Goal: Task Accomplishment & Management: Use online tool/utility

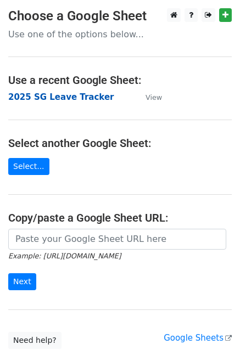
click at [54, 95] on strong "2025 SG Leave Tracker" at bounding box center [60, 97] width 105 height 10
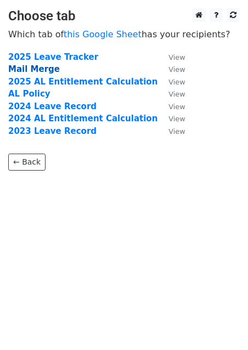
click at [38, 67] on strong "Mail Merge" at bounding box center [34, 69] width 52 height 10
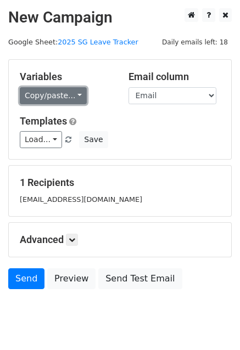
click at [72, 94] on link "Copy/paste..." at bounding box center [53, 95] width 67 height 17
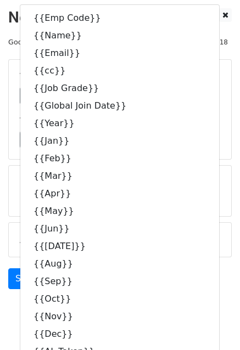
click at [207, 263] on form "Variables Copy/paste... {{Emp Code}} {{Name}} {{Email}} {{cc}} {{Job Grade}} {{…" at bounding box center [119, 176] width 223 height 235
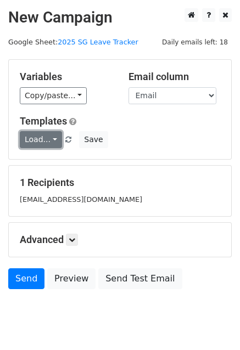
click at [52, 142] on link "Load..." at bounding box center [41, 139] width 42 height 17
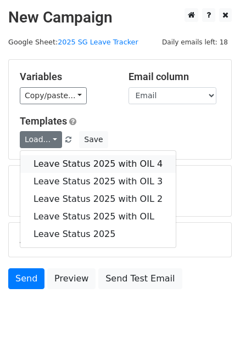
click at [66, 160] on link "Leave Status 2025 with OIL 4" at bounding box center [97, 164] width 155 height 18
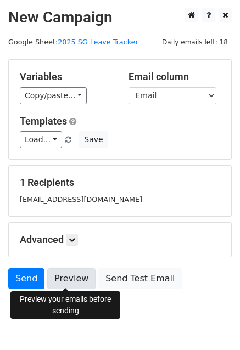
click at [67, 275] on link "Preview" at bounding box center [71, 278] width 48 height 21
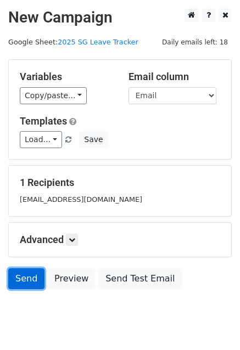
click at [26, 278] on link "Send" at bounding box center [26, 278] width 36 height 21
